Goal: Navigation & Orientation: Find specific page/section

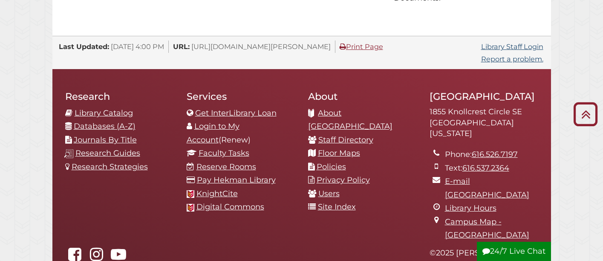
scroll to position [918, 0]
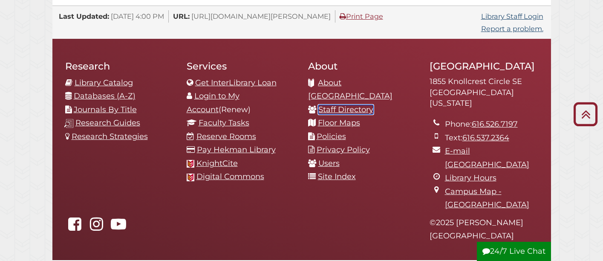
click at [331, 105] on link "Staff Directory" at bounding box center [345, 109] width 55 height 9
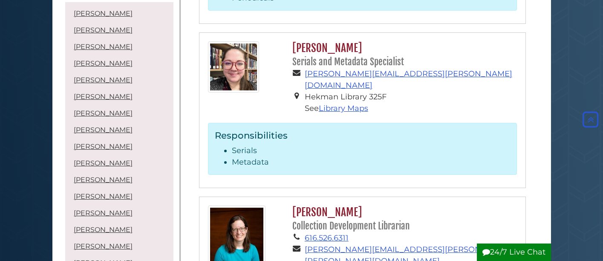
scroll to position [2955, 0]
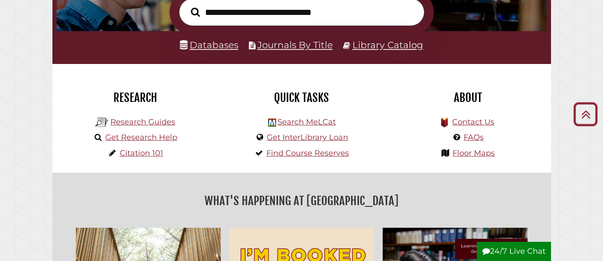
scroll to position [155, 0]
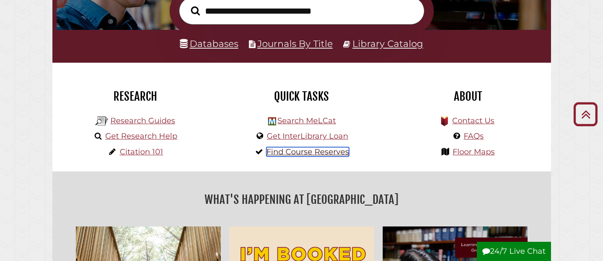
click at [315, 151] on link "Find Course Reserves" at bounding box center [307, 151] width 83 height 9
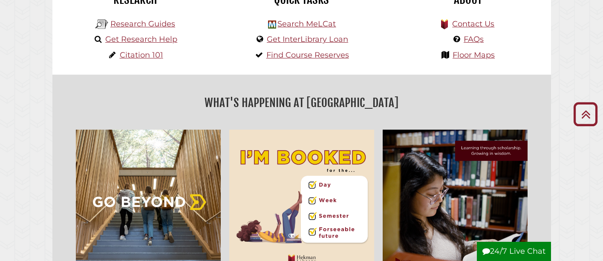
scroll to position [238, 0]
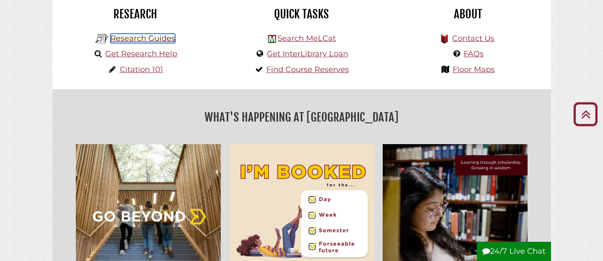
click at [145, 39] on link "Research Guides" at bounding box center [142, 38] width 65 height 9
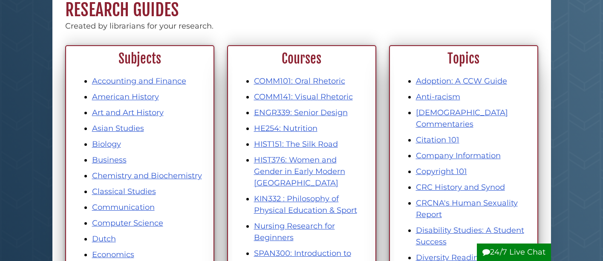
scroll to position [85, 0]
click at [98, 161] on link "Business" at bounding box center [109, 159] width 34 height 9
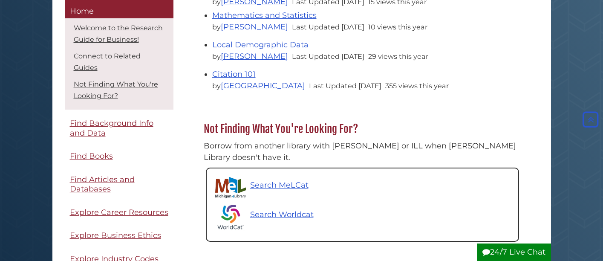
scroll to position [298, 0]
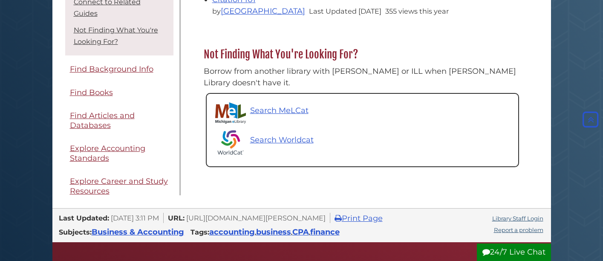
scroll to position [420, 0]
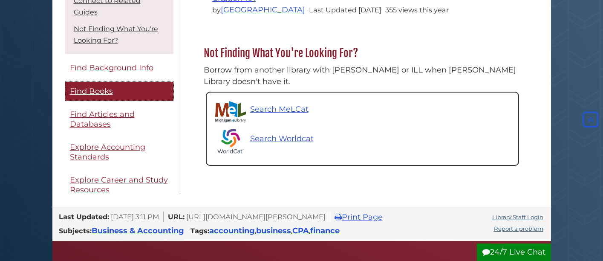
click at [100, 86] on span "Find Books" at bounding box center [91, 90] width 43 height 9
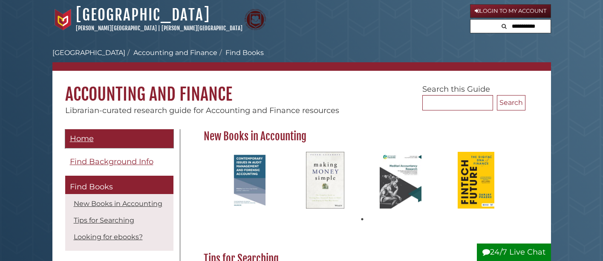
click at [84, 138] on span "Home" at bounding box center [82, 138] width 24 height 9
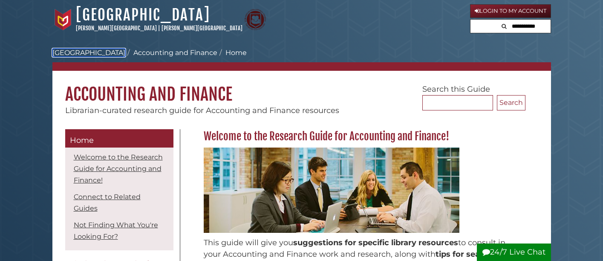
click at [94, 50] on link "[GEOGRAPHIC_DATA]" at bounding box center [88, 53] width 73 height 8
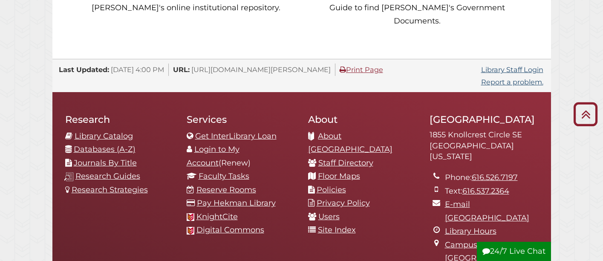
scroll to position [900, 0]
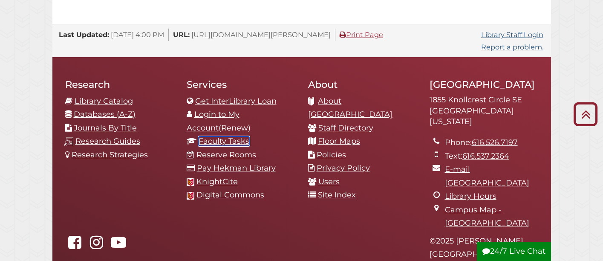
click at [237, 136] on link "Faculty Tasks" at bounding box center [223, 140] width 51 height 9
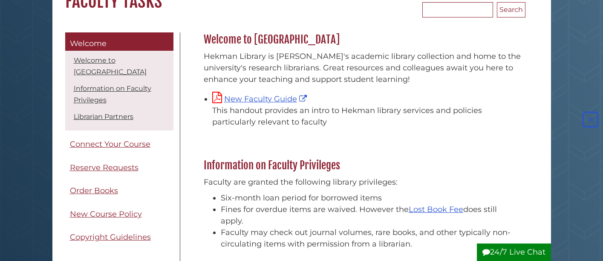
scroll to position [91, 0]
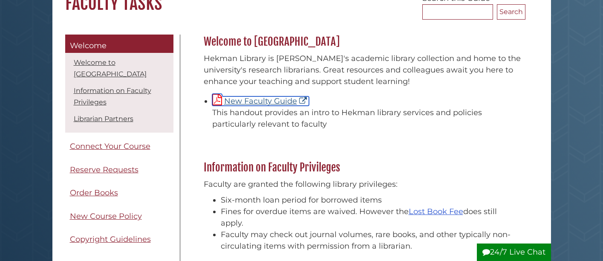
click at [272, 103] on link "New Faculty Guide" at bounding box center [260, 100] width 97 height 9
